Goal: Book appointment/travel/reservation

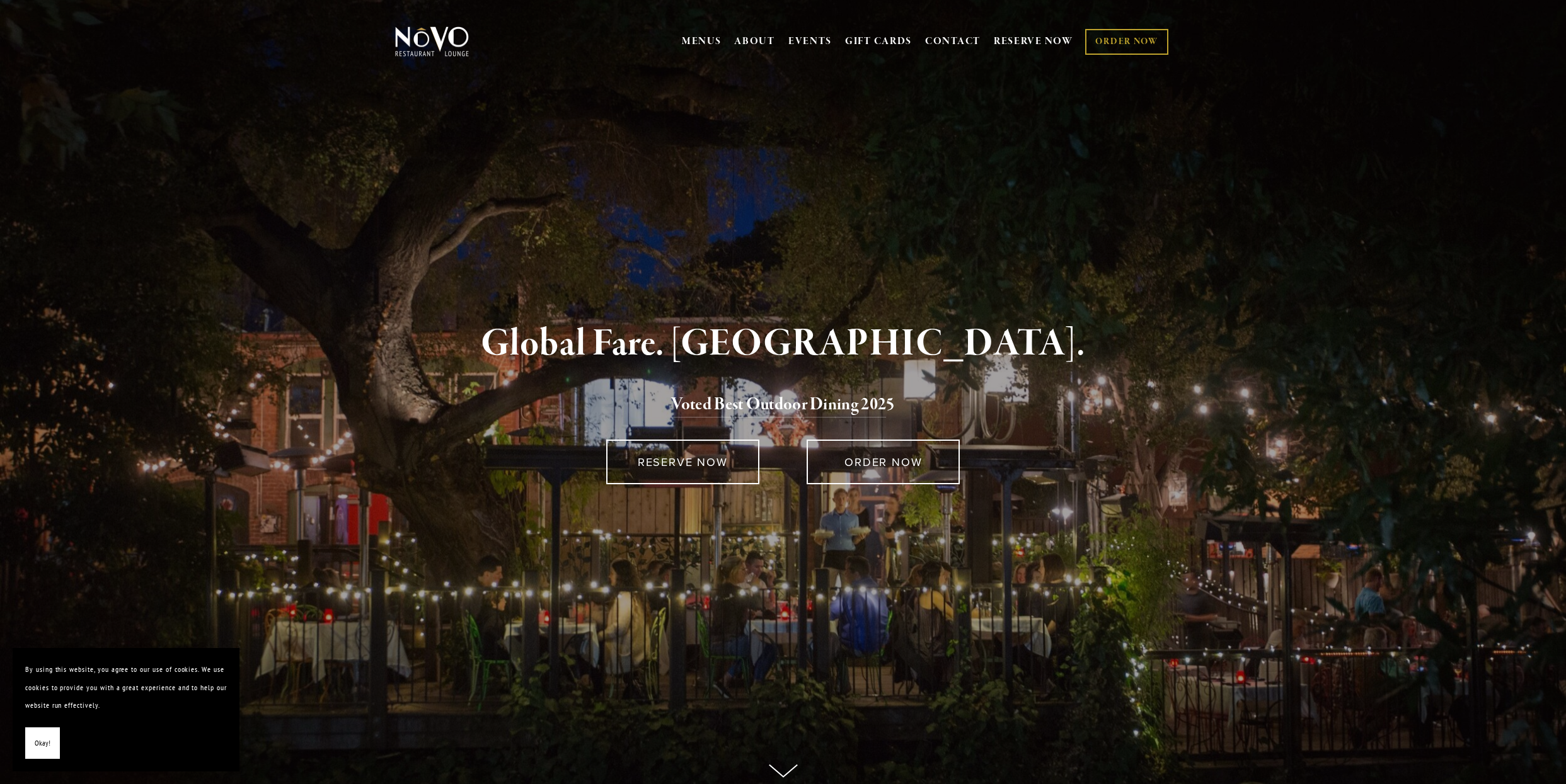
scroll to position [2, 0]
click at [1031, 38] on link "RESERVE NOW" at bounding box center [1033, 41] width 79 height 24
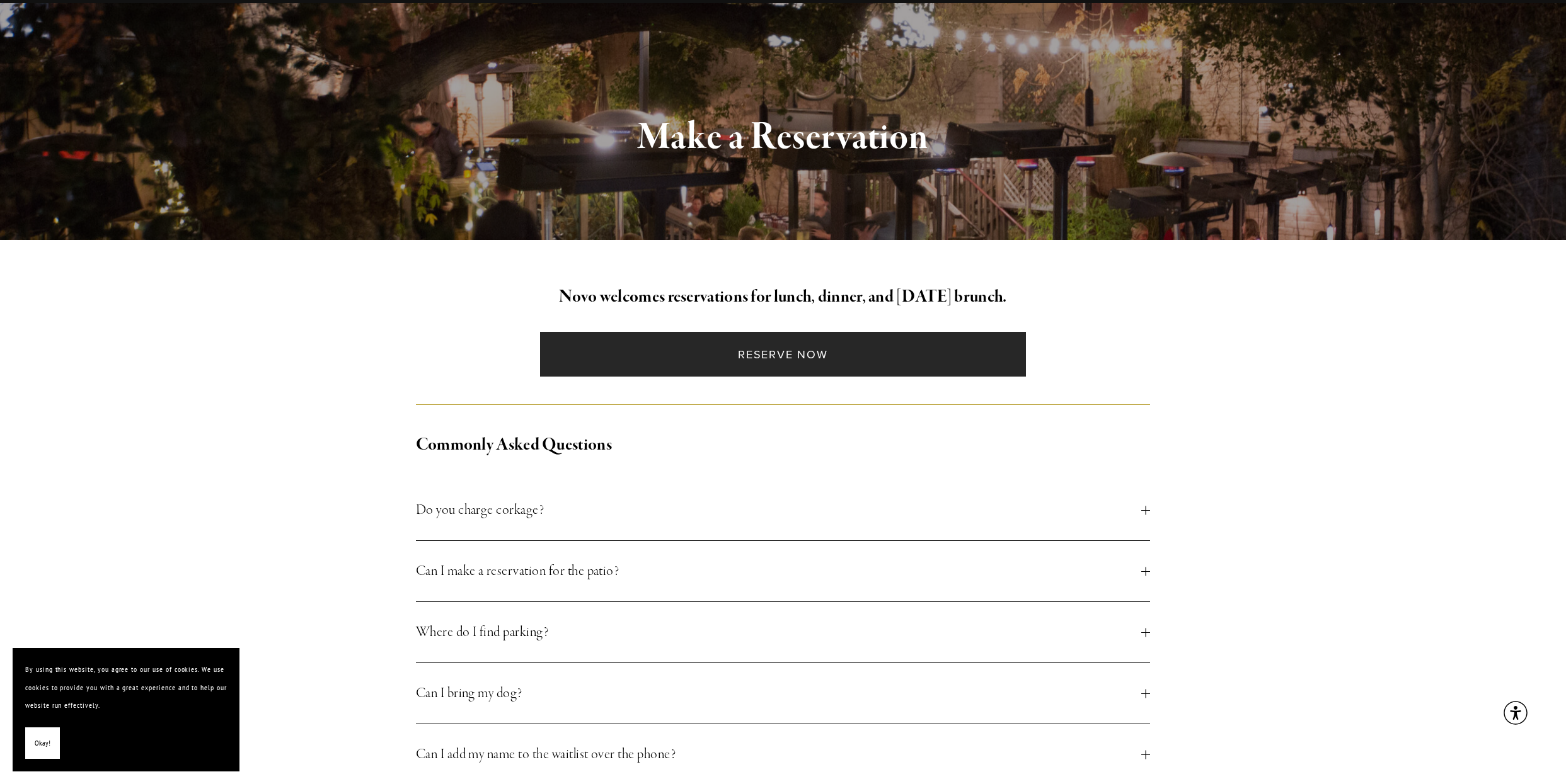
scroll to position [74, 1]
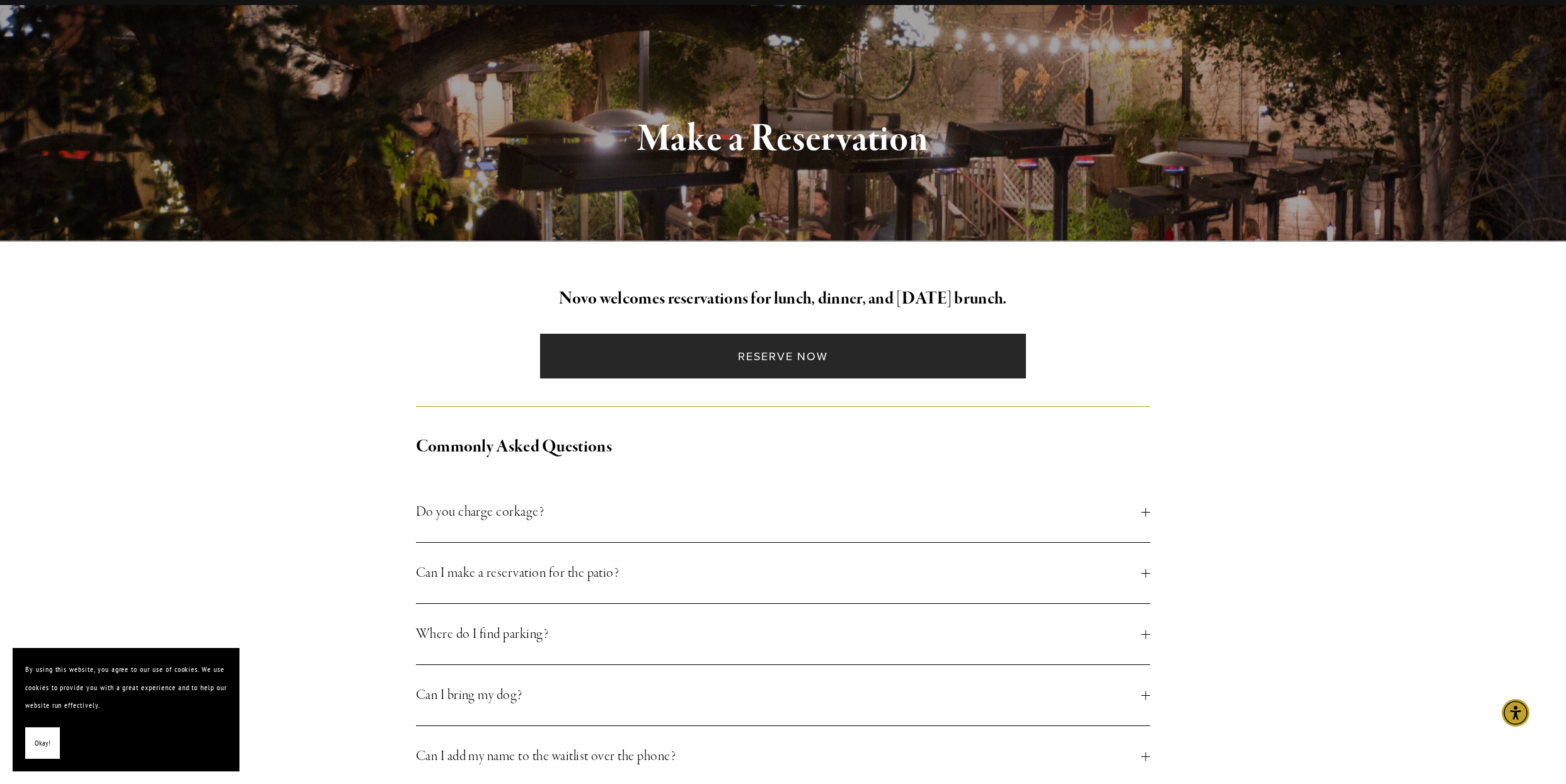
click at [783, 359] on link "Reserve Now" at bounding box center [783, 357] width 486 height 45
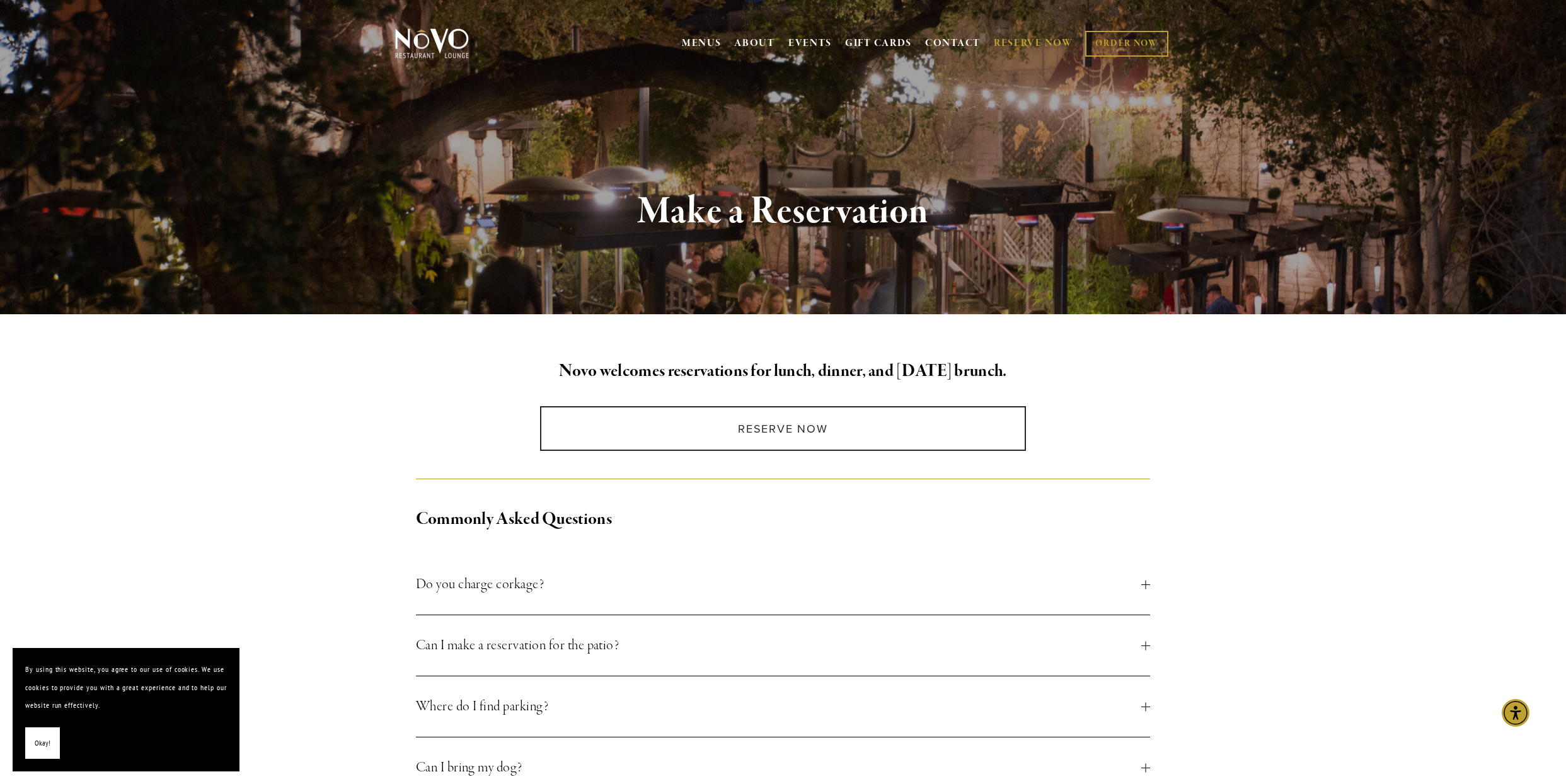
scroll to position [0, 0]
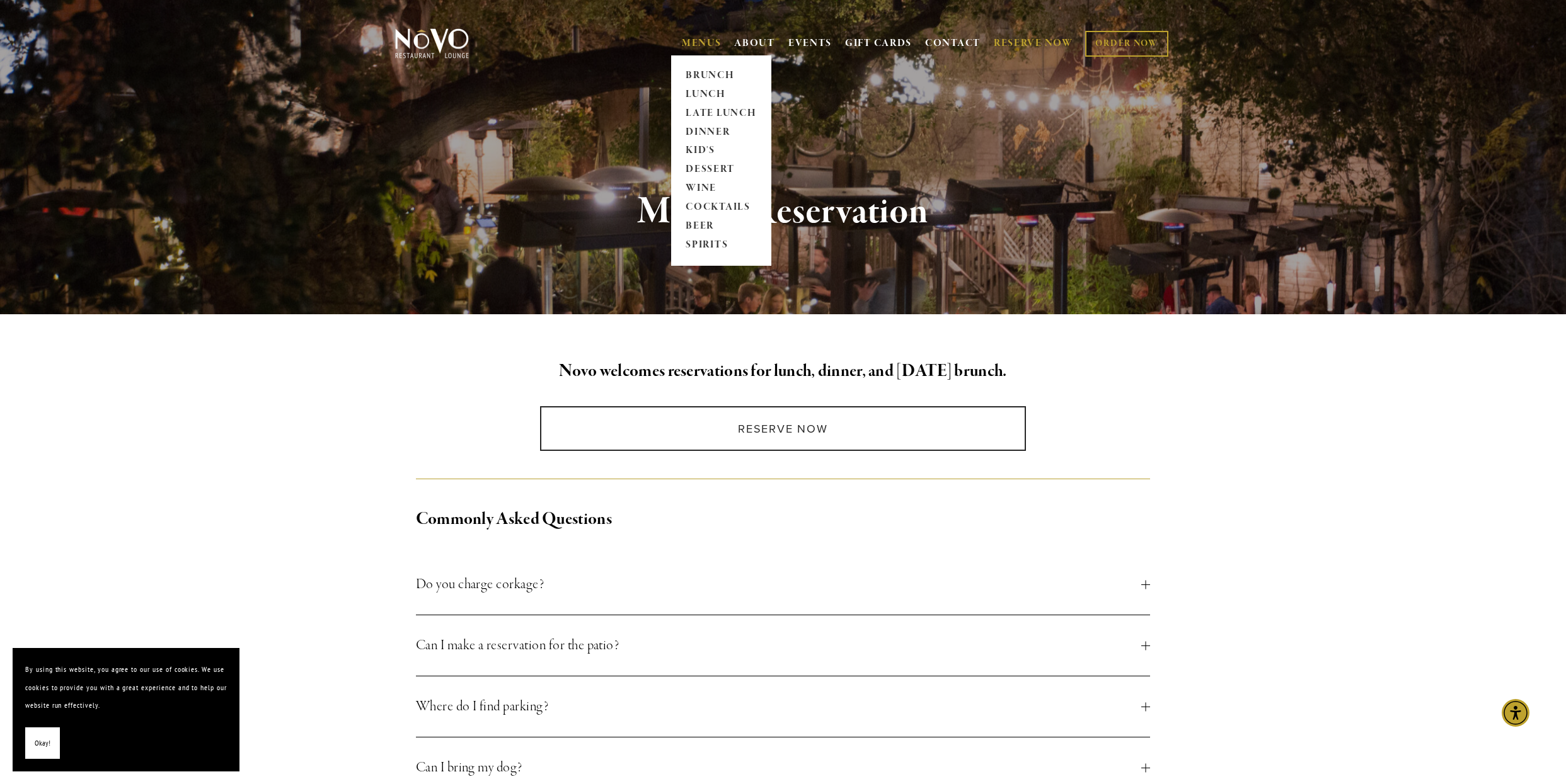
click at [705, 39] on link "MENUS" at bounding box center [702, 43] width 40 height 13
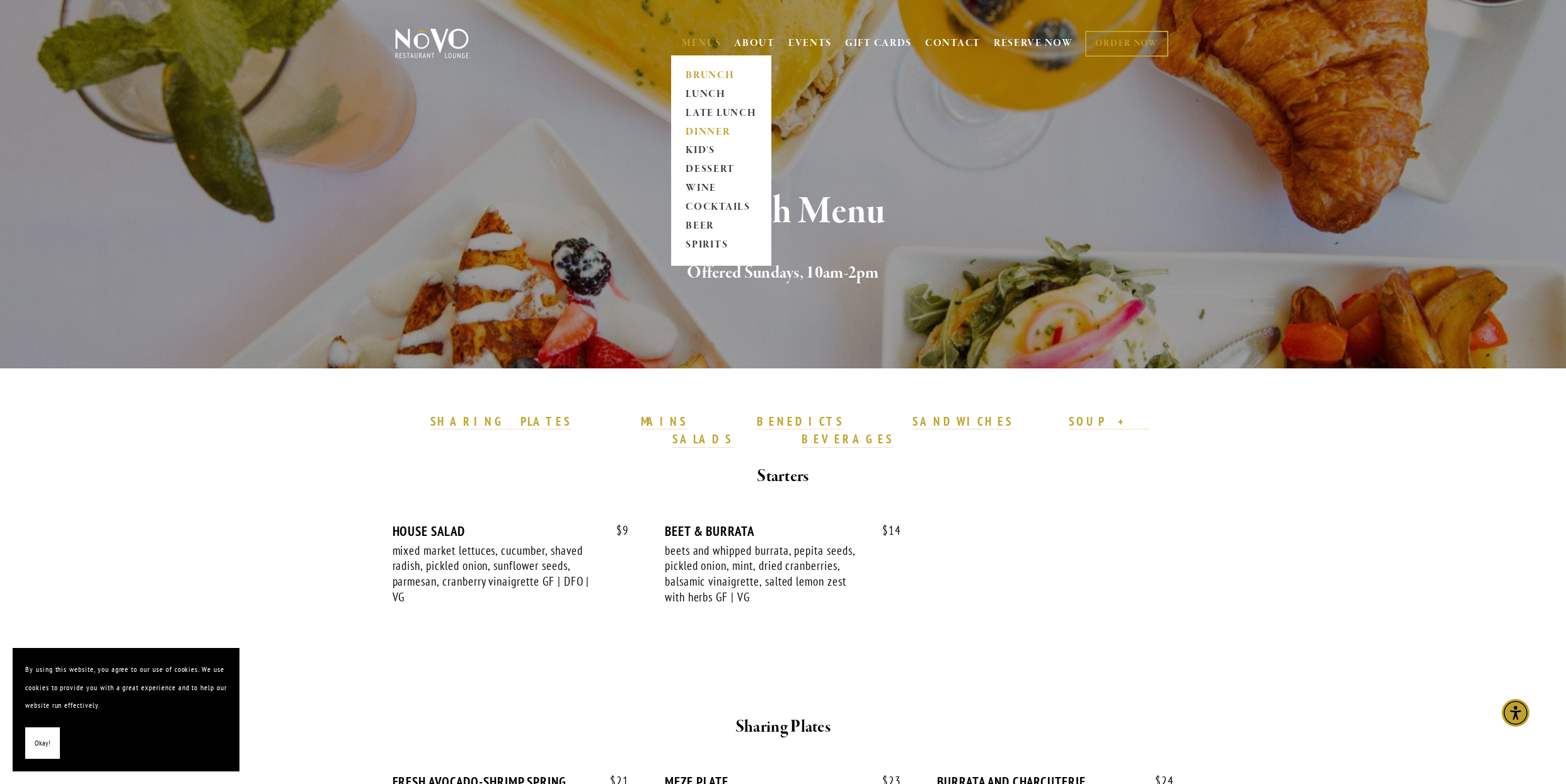
click at [692, 129] on link "DINNER" at bounding box center [721, 132] width 79 height 19
